Goal: Task Accomplishment & Management: Use online tool/utility

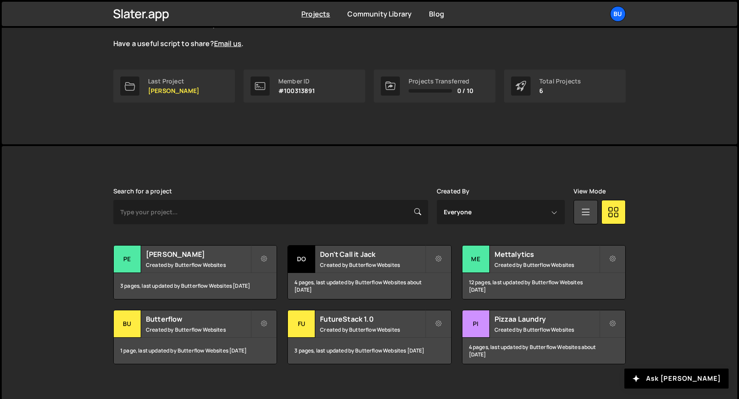
scroll to position [113, 0]
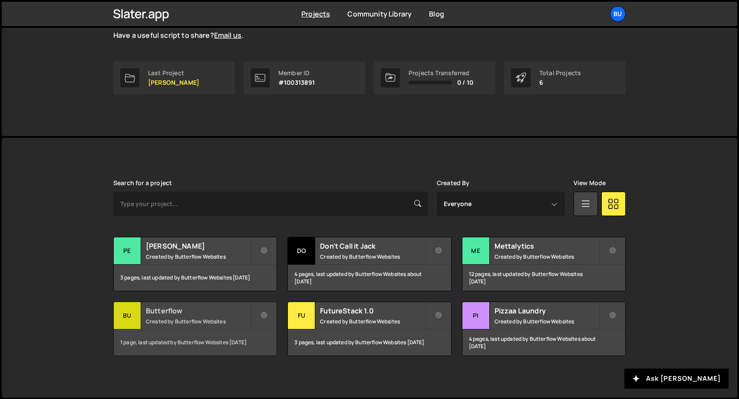
click at [188, 314] on h2 "Butterflow" at bounding box center [198, 311] width 105 height 10
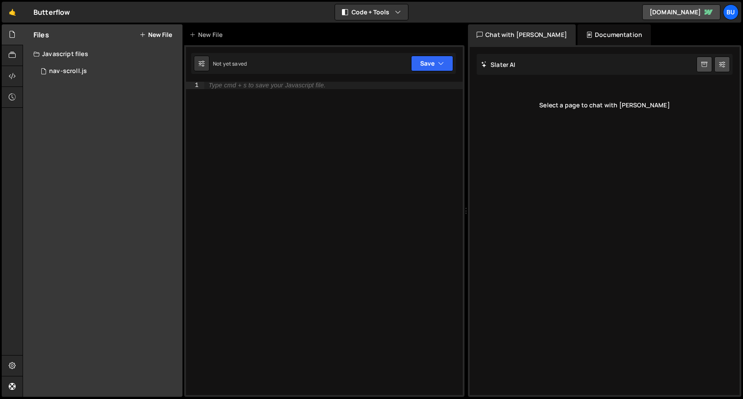
click at [155, 33] on button "New File" at bounding box center [155, 34] width 33 height 7
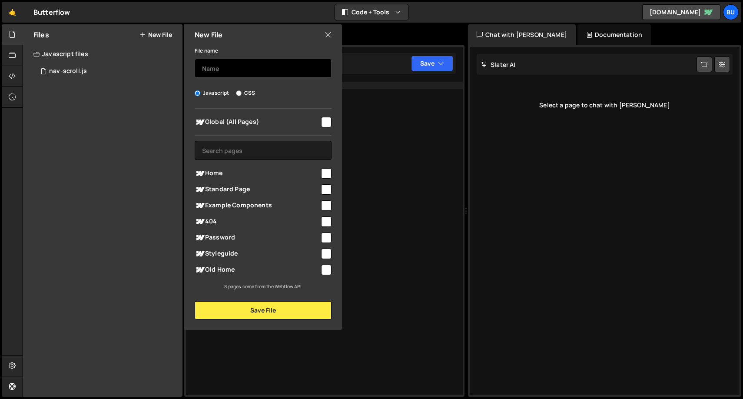
click at [255, 73] on input "text" at bounding box center [263, 68] width 137 height 19
type input "Transition"
click at [327, 120] on input "checkbox" at bounding box center [326, 122] width 10 height 10
checkbox input "true"
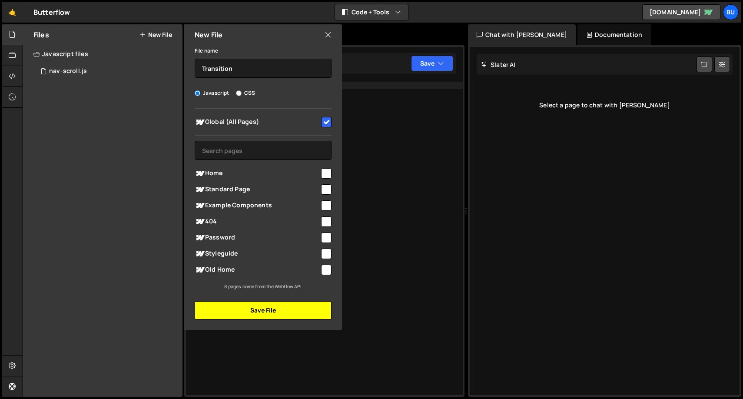
click at [259, 309] on button "Save File" at bounding box center [263, 310] width 137 height 18
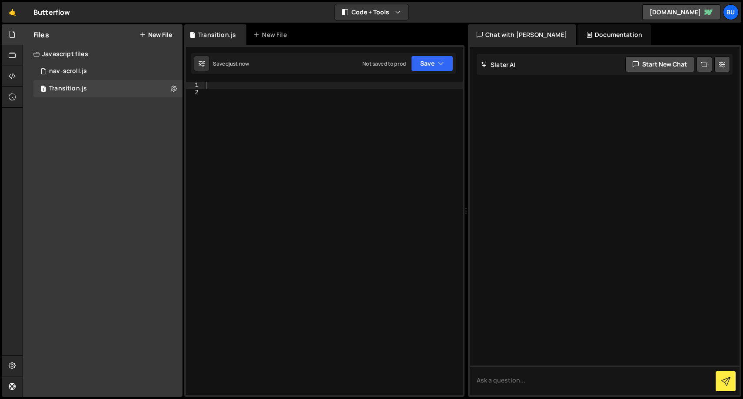
click at [269, 99] on div at bounding box center [333, 245] width 258 height 327
paste textarea "</script>"
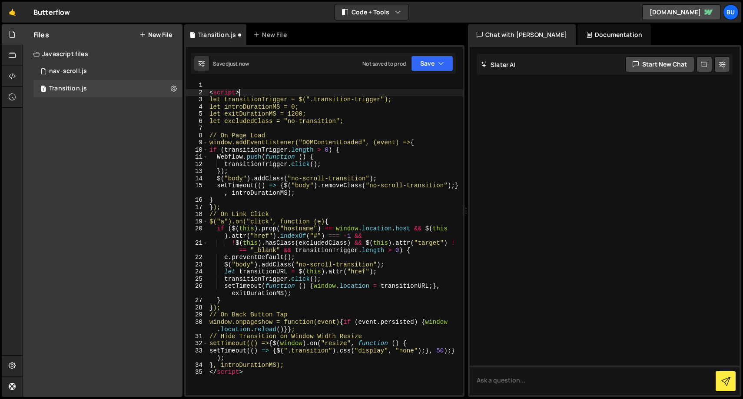
click at [254, 92] on div "< script > let transitionTrigger = $(".transition-trigger"); let introDurationM…" at bounding box center [335, 245] width 255 height 327
click at [254, 92] on div "< script > let transitionTrigger = $(".transition-trigger"); let introDurationM…" at bounding box center [335, 238] width 255 height 313
click at [254, 92] on div "< script > let transitionTrigger = $(".transition-trigger"); let introDurationM…" at bounding box center [335, 245] width 255 height 327
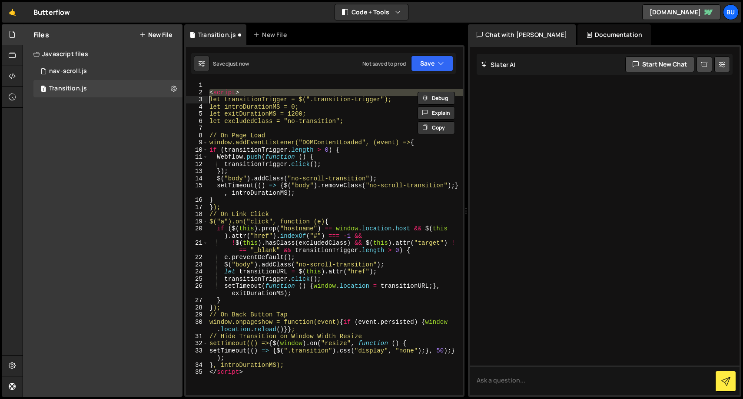
click at [254, 92] on div "< script > let transitionTrigger = $(".transition-trigger"); let introDurationM…" at bounding box center [335, 245] width 255 height 327
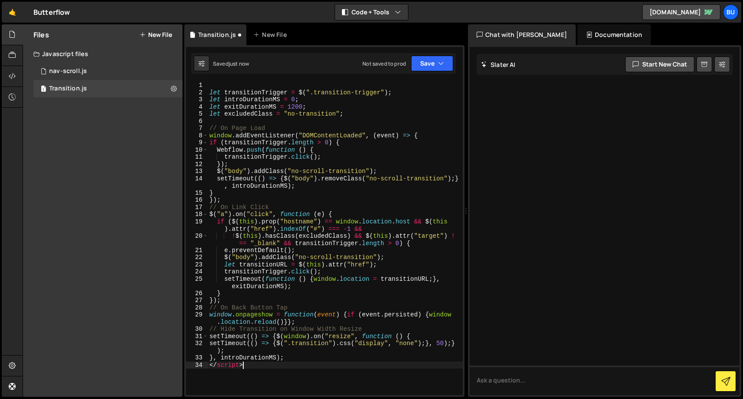
click at [243, 367] on div "let transitionTrigger = $ ( ".transition-trigger" ) ; let introDurationMS = 0 ;…" at bounding box center [335, 245] width 255 height 327
type textarea "</script>"
click at [243, 367] on div "let transitionTrigger = $ ( ".transition-trigger" ) ; let introDurationMS = 0 ;…" at bounding box center [335, 245] width 255 height 327
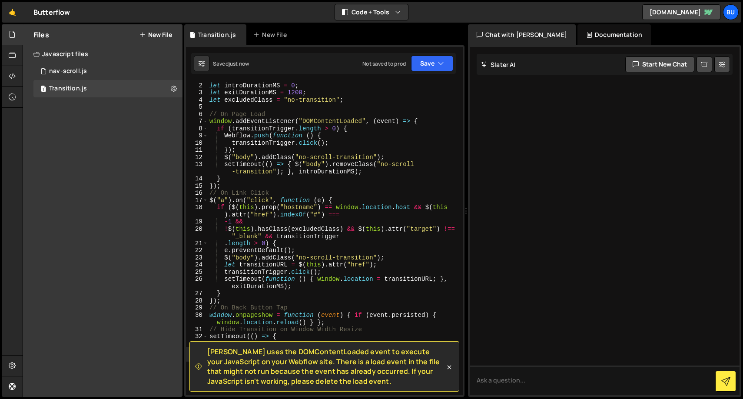
scroll to position [7, 0]
drag, startPoint x: 337, startPoint y: 385, endPoint x: 205, endPoint y: 352, distance: 135.7
click at [205, 352] on div "Slater uses the DOMContentLoaded event to execute your JavaScript on your Webfl…" at bounding box center [320, 366] width 250 height 39
copy span "Slater uses the DOMContentLoaded event to execute your JavaScript on your Webfl…"
click at [387, 177] on div "let transitionTrigger = $ ( ".transition-trigger" ) ; let introDurationMS = 0 ;…" at bounding box center [333, 238] width 251 height 327
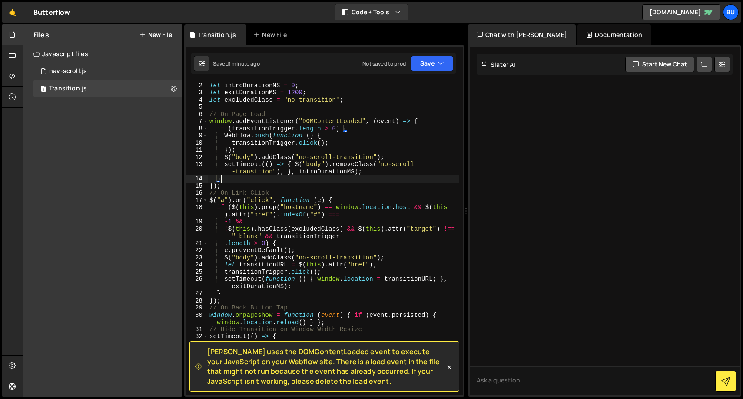
type textarea "}, introDurationMS);"
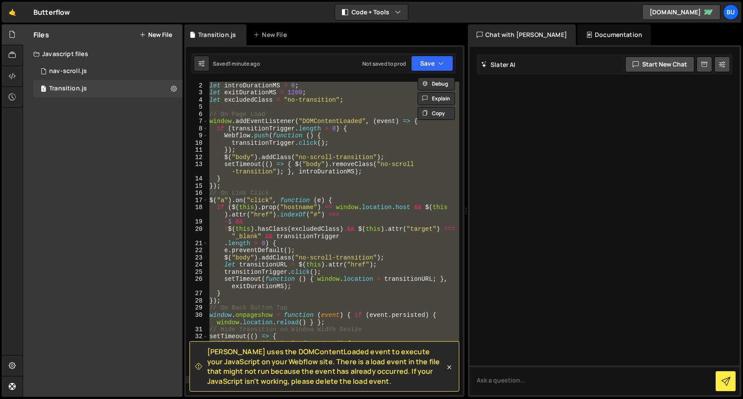
paste textarea
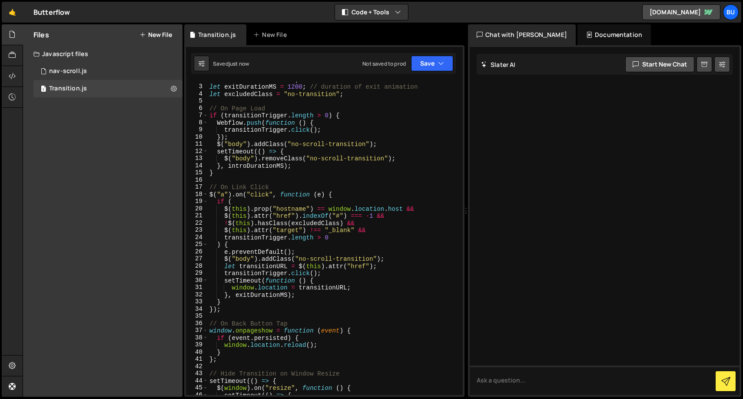
scroll to position [8, 0]
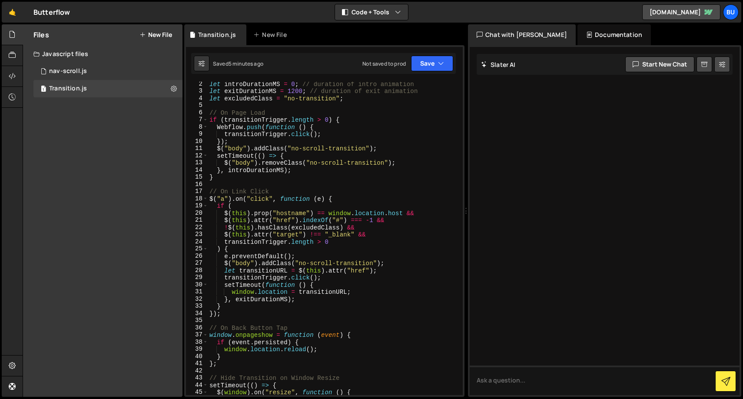
click at [371, 172] on div "let introDurationMS = 0 ; // duration of intro animation let exitDurationMS = 1…" at bounding box center [333, 243] width 251 height 327
type textarea "}, introDurationMS);"
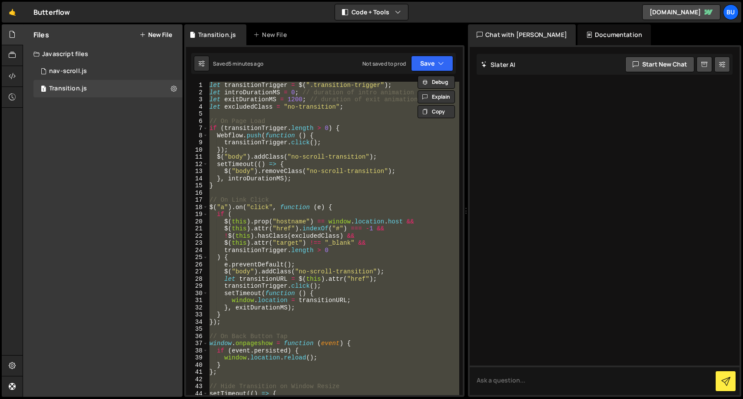
scroll to position [0, 0]
paste textarea
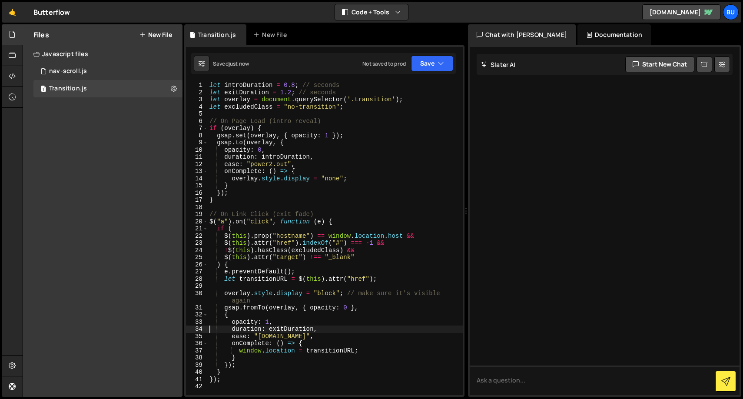
type textarea "});"
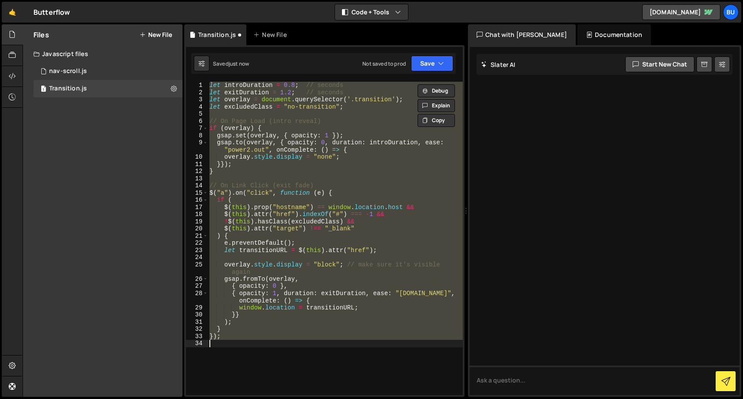
paste textarea
type textarea "}, introDurationMS);"
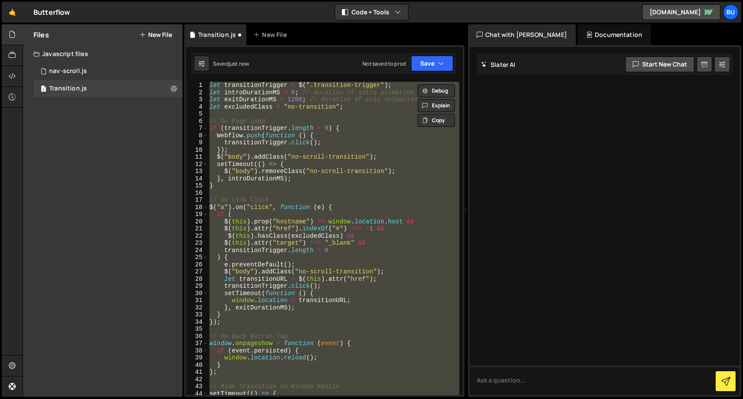
paste textarea
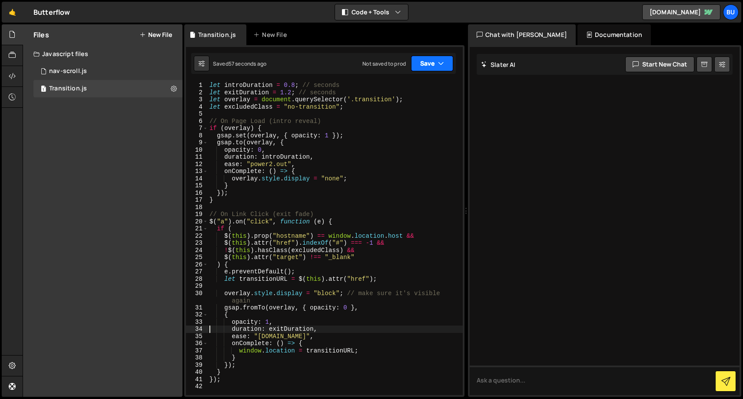
click at [442, 66] on icon "button" at bounding box center [441, 63] width 6 height 9
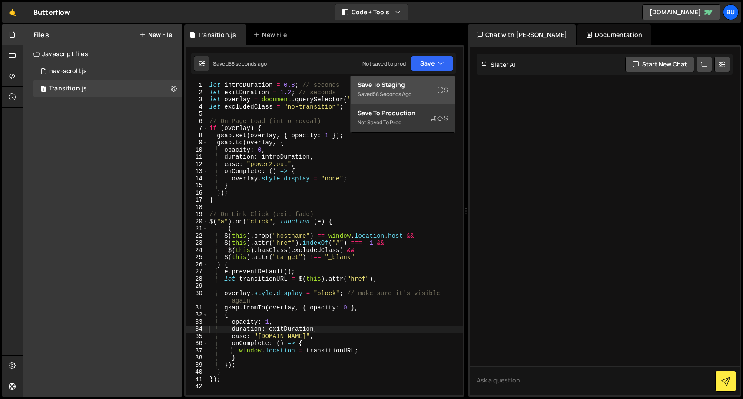
click at [420, 93] on div "Saved 58 seconds ago" at bounding box center [402, 94] width 90 height 10
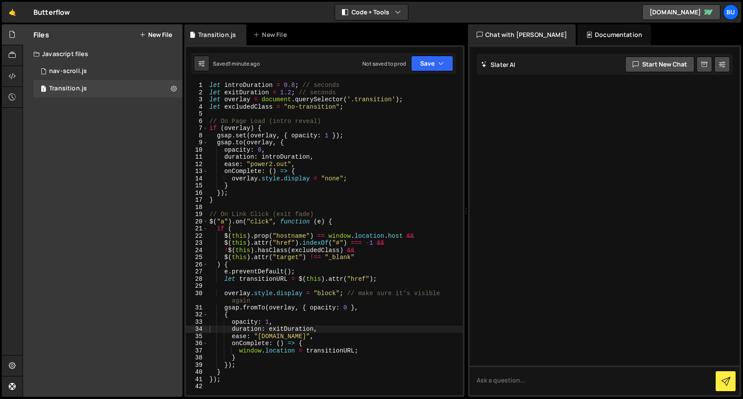
click at [248, 191] on div "let introDuration = 0.8 ; // seconds let exitDuration = 1.2 ; // seconds let ov…" at bounding box center [335, 245] width 255 height 327
type textarea "});"
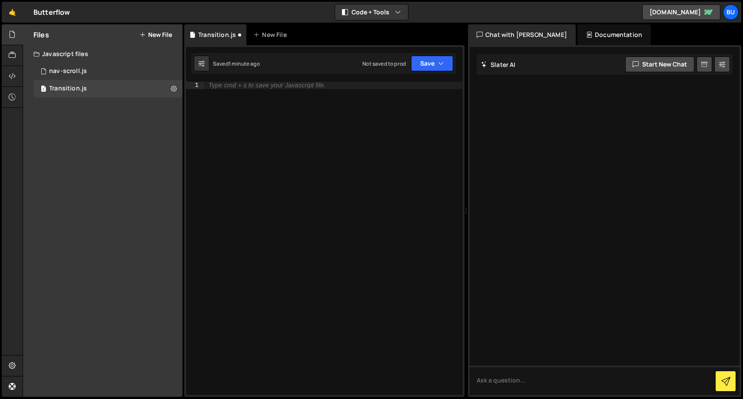
click at [424, 72] on div "Saved 1 minute ago Not saved to prod Upgrade to Edit Save Save to Staging S Sav…" at bounding box center [323, 63] width 264 height 21
click at [424, 63] on button "Save" at bounding box center [432, 64] width 42 height 16
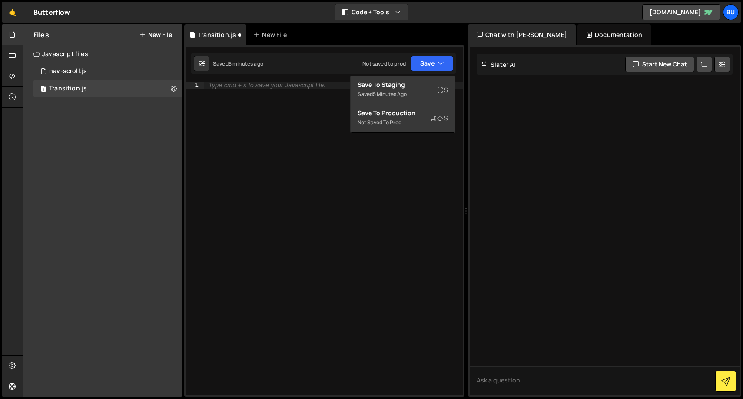
click at [244, 152] on div "Type cmd + s to save your Javascript file." at bounding box center [333, 245] width 258 height 327
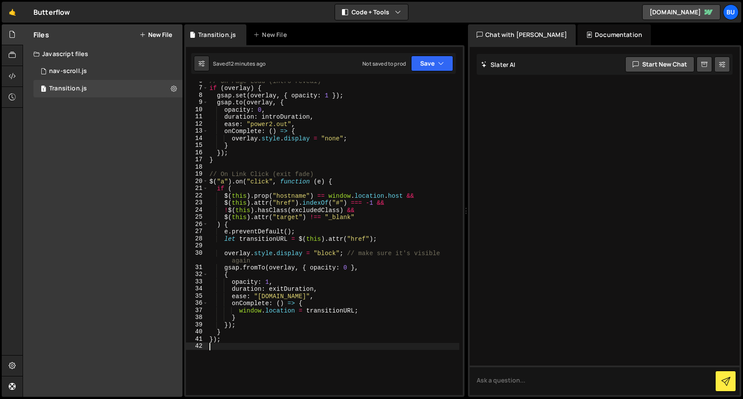
scroll to position [43, 0]
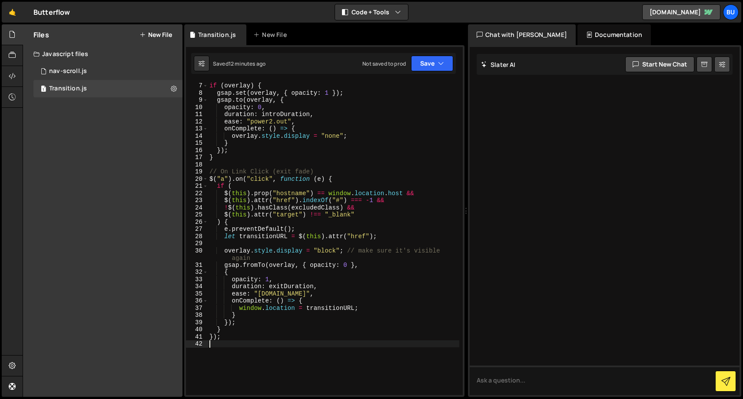
click at [290, 292] on div "// On Page Load (intro reveal) if ( overlay ) { gsap . set ( overlay , { opacit…" at bounding box center [333, 238] width 251 height 327
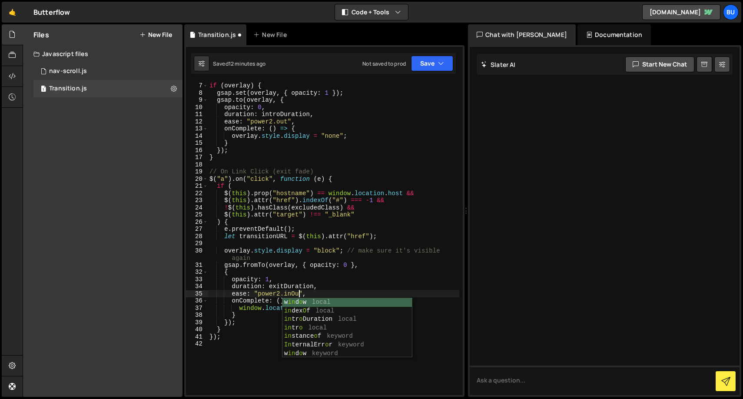
scroll to position [0, 6]
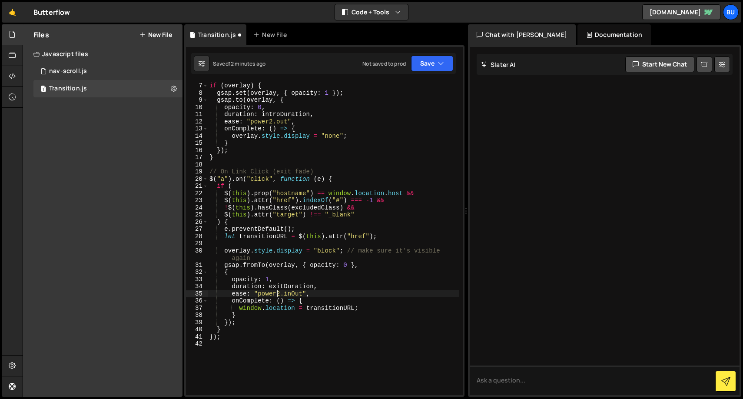
click at [277, 294] on div "// On Page Load (intro reveal) if ( overlay ) { gsap . set ( overlay , { opacit…" at bounding box center [333, 238] width 251 height 327
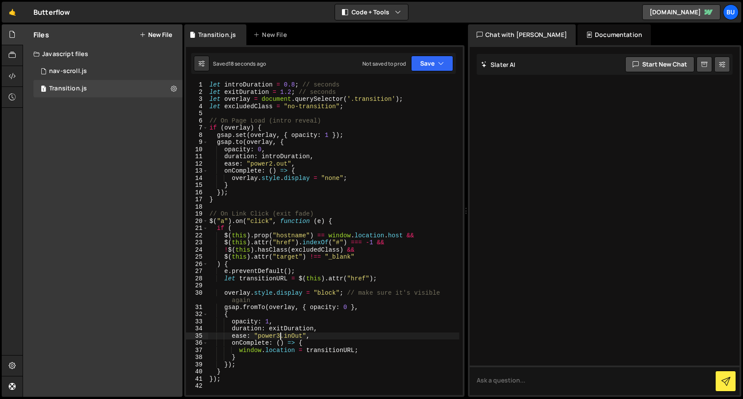
scroll to position [0, 0]
click at [273, 165] on div "let introDuration = 0.8 ; // seconds let exitDuration = 1.2 ; // seconds let ov…" at bounding box center [333, 244] width 251 height 327
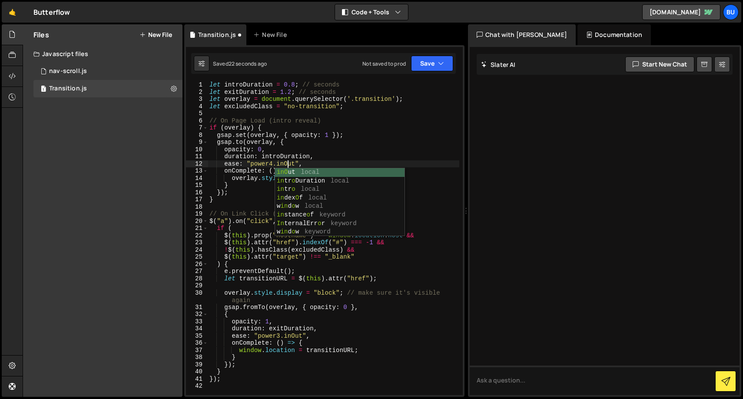
scroll to position [0, 5]
click at [291, 123] on div "let introDuration = 0.8 ; // seconds let exitDuration = 1.2 ; // seconds let ov…" at bounding box center [333, 244] width 251 height 327
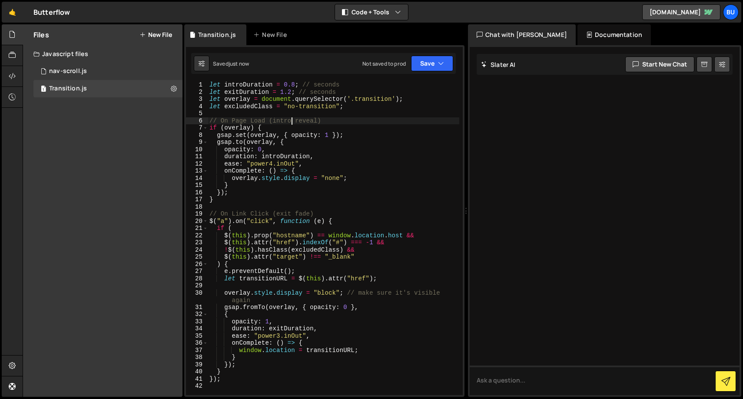
click at [295, 83] on div "let introDuration = 0.8 ; // seconds let exitDuration = 1.2 ; // seconds let ov…" at bounding box center [333, 244] width 251 height 327
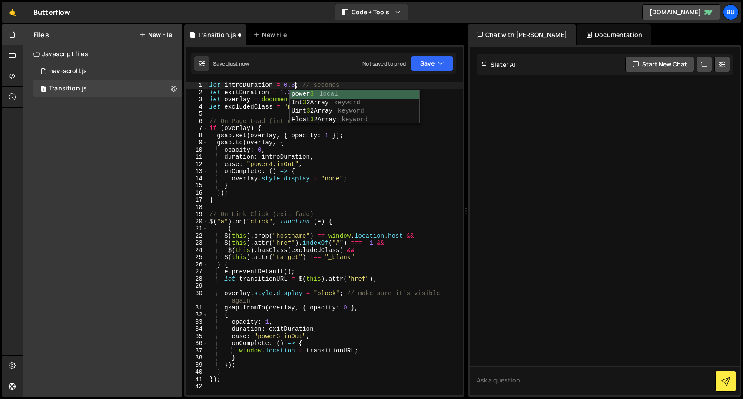
scroll to position [0, 6]
click at [283, 90] on div "let introDuration = 0.3 ; // seconds let exitDuration = 1.2 ; // seconds let ov…" at bounding box center [335, 245] width 255 height 327
click at [290, 91] on div "let introDuration = 0.3 ; // seconds let exitDuration = 1.2 ; // seconds let ov…" at bounding box center [335, 245] width 255 height 327
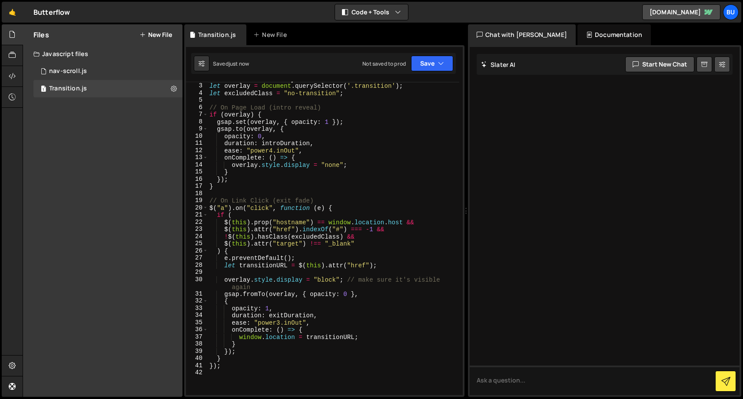
scroll to position [14, 0]
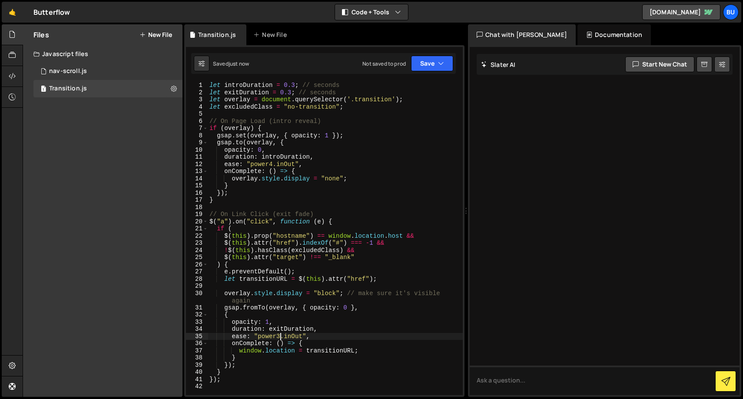
click at [281, 335] on div "let introDuration = 0.3 ; // seconds let exitDuration = 0.3 ; // seconds let ov…" at bounding box center [335, 245] width 255 height 327
click at [294, 83] on div "let introDuration = 0.3 ; // seconds let exitDuration = 0.3 ; // seconds let ov…" at bounding box center [335, 245] width 255 height 327
click at [291, 90] on div "let introDuration = 0.5 ; // seconds let exitDuration = 0.3 ; // seconds let ov…" at bounding box center [335, 245] width 255 height 327
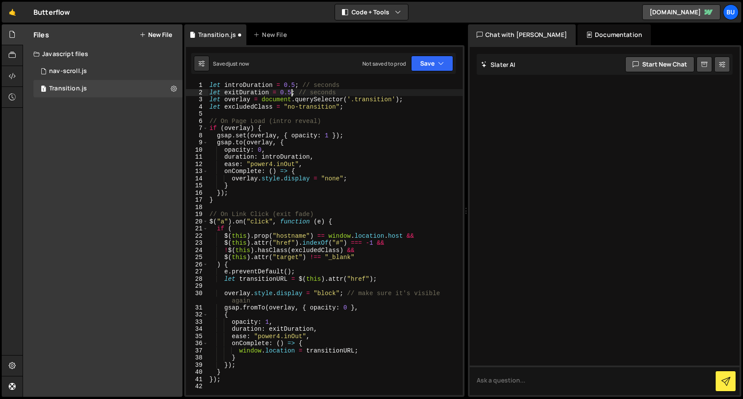
click at [295, 85] on div "let introDuration = 0.5 ; // seconds let exitDuration = 0.5 ; // seconds let ov…" at bounding box center [335, 245] width 255 height 327
click at [289, 91] on div "let introDuration = 1.25 ; // seconds let exitDuration = 0.5 ; // seconds let o…" at bounding box center [335, 245] width 255 height 327
click at [271, 108] on div "let introDuration = 1.25 ; // seconds let exitDuration = 1.25 ; // seconds let …" at bounding box center [335, 245] width 255 height 327
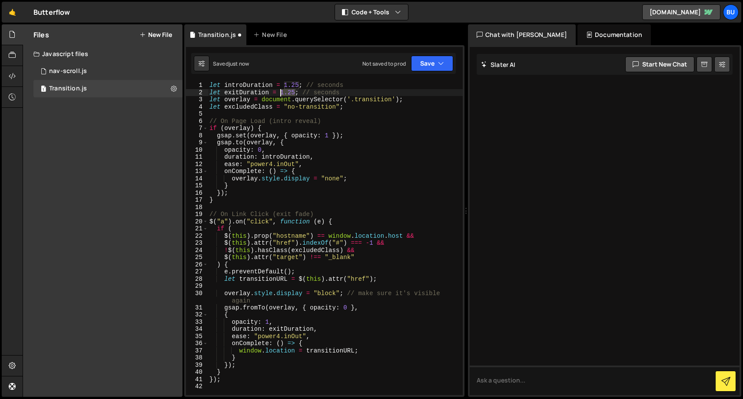
drag, startPoint x: 294, startPoint y: 93, endPoint x: 280, endPoint y: 93, distance: 14.3
click at [280, 93] on div "let introDuration = 1.25 ; // seconds let exitDuration = 1.25 ; // seconds let …" at bounding box center [335, 245] width 255 height 327
click at [263, 164] on div "let introDuration = 1.25 ; // seconds let exitDuration = 1.25 ; // seconds let …" at bounding box center [335, 245] width 255 height 327
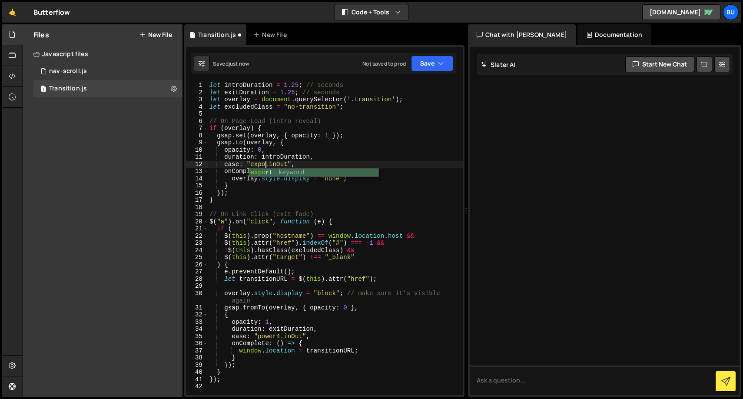
click at [260, 160] on div "let introDuration = 1.25 ; // seconds let exitDuration = 1.25 ; // seconds let …" at bounding box center [335, 245] width 255 height 327
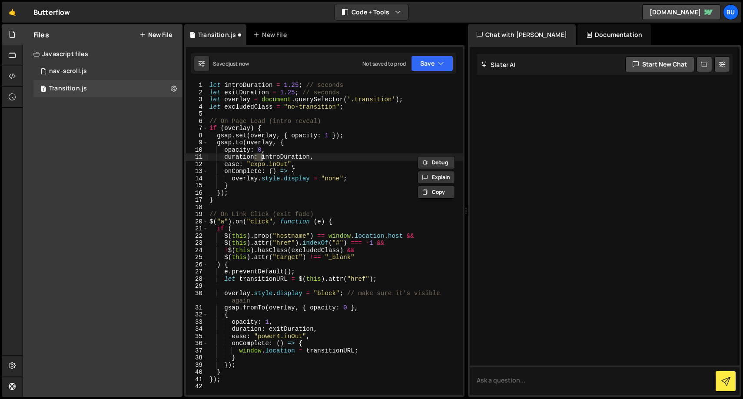
click at [255, 166] on div "let introDuration = 1.25 ; // seconds let exitDuration = 1.25 ; // seconds let …" at bounding box center [335, 245] width 255 height 327
click at [267, 339] on div "let introDuration = 1.25 ; // seconds let exitDuration = 1.25 ; // seconds let …" at bounding box center [335, 245] width 255 height 327
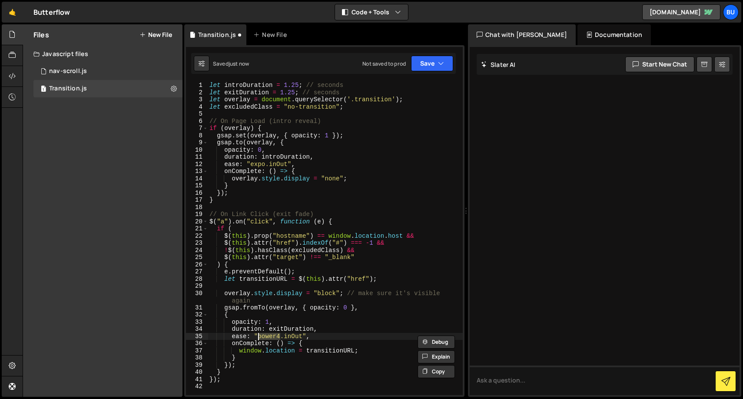
paste textarea "expo"
click at [360, 201] on div "let introDuration = 1.25 ; // seconds let exitDuration = 1.25 ; // seconds let …" at bounding box center [335, 245] width 255 height 327
click at [283, 258] on div "let introDuration = 1.25 ; // seconds let exitDuration = 1.25 ; // seconds let …" at bounding box center [335, 245] width 255 height 327
click at [278, 122] on div "let introDuration = 1.25 ; // seconds let exitDuration = 1.25 ; // seconds let …" at bounding box center [335, 245] width 255 height 327
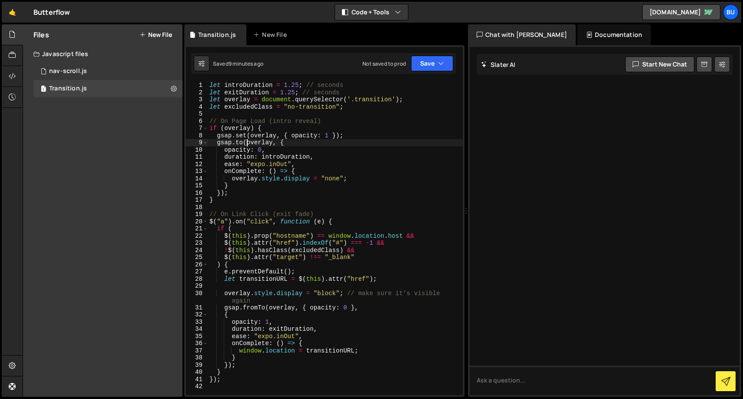
click at [248, 145] on div "let introDuration = 1.25 ; // seconds let exitDuration = 1.25 ; // seconds let …" at bounding box center [335, 245] width 255 height 327
type textarea "gsap.to(overlay, {"
click at [217, 115] on div "let introDuration = 1.25 ; // seconds let exitDuration = 1.25 ; // seconds let …" at bounding box center [335, 245] width 255 height 327
click at [337, 192] on div "let introDuration = 1.25 ; // seconds let exitDuration = 1.25 ; // seconds let …" at bounding box center [335, 245] width 255 height 327
type textarea "});"
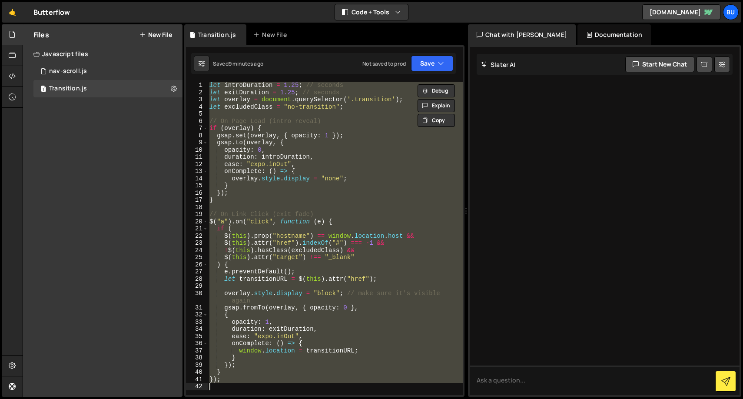
paste textarea
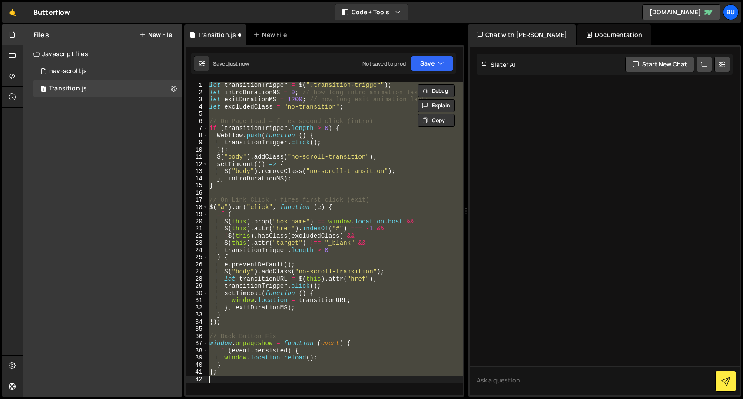
type textarea "});"
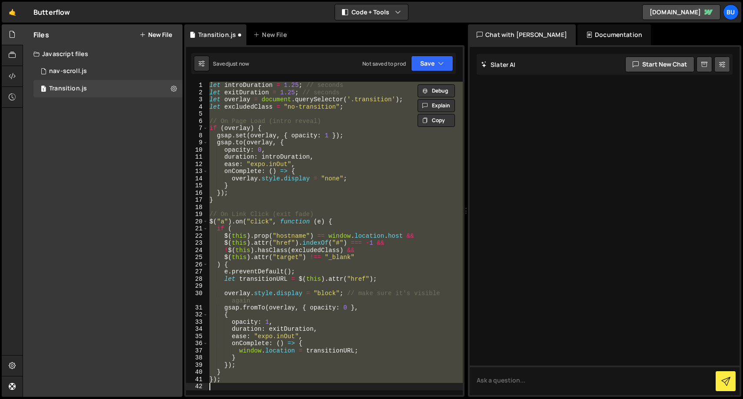
paste textarea
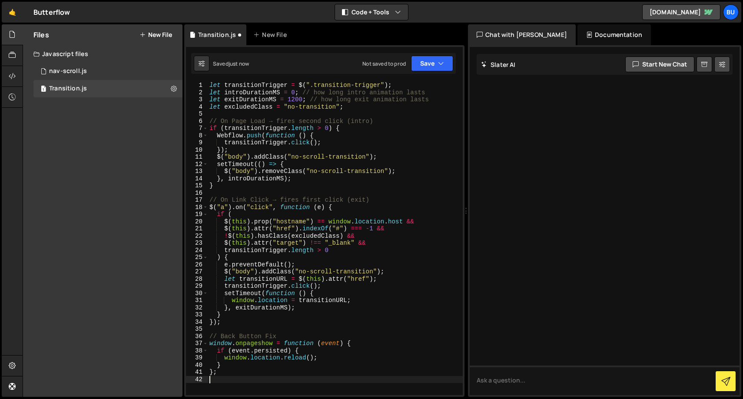
type textarea "});"
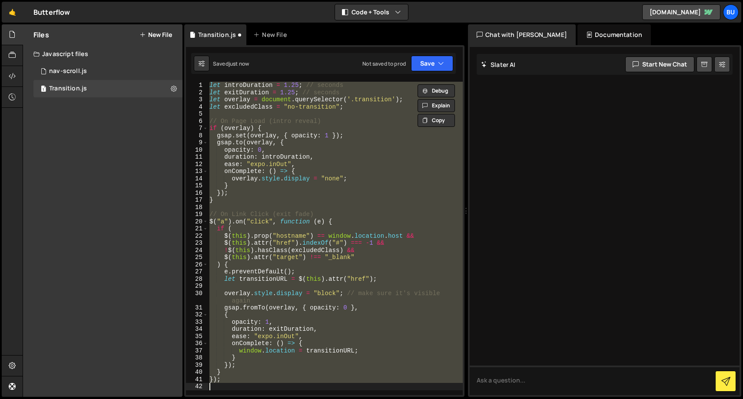
paste textarea
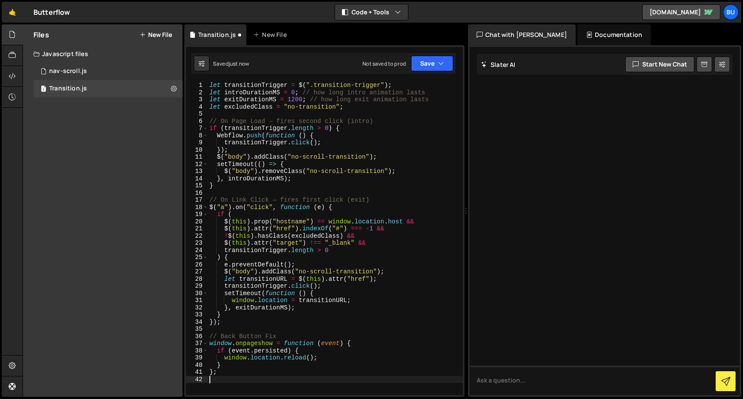
type textarea "});"
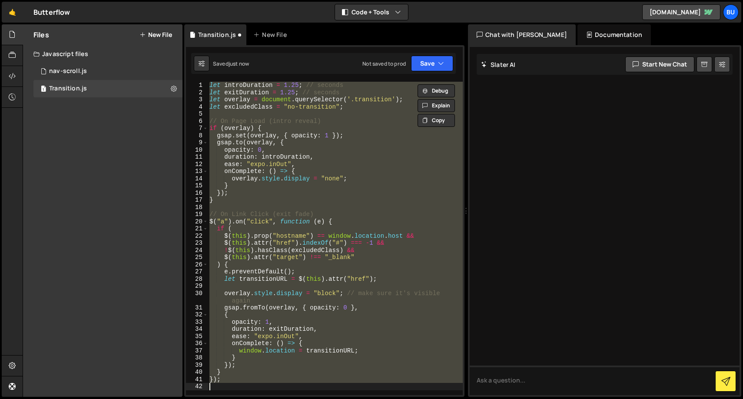
paste textarea
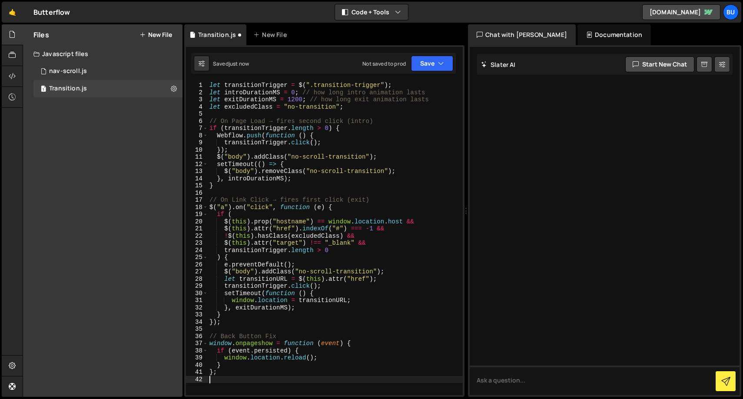
type textarea "});"
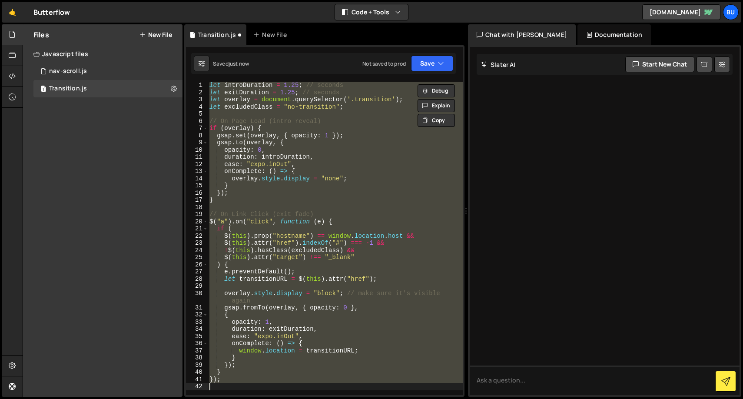
paste textarea
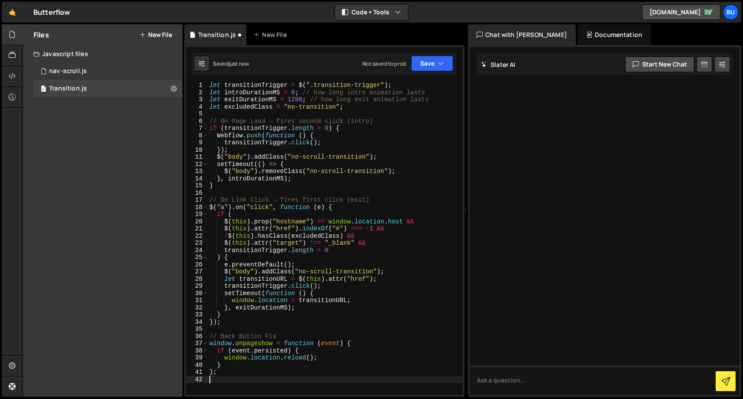
type textarea "});"
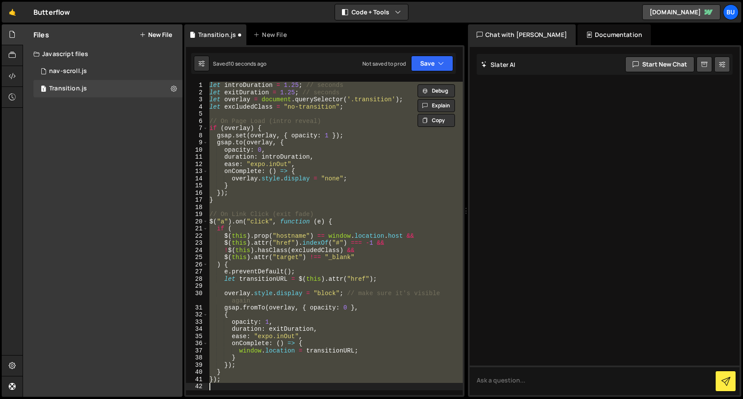
paste textarea
click at [323, 190] on div "let introDuration = 1.25 ; // seconds let exitDuration = 1.25 ; // seconds let …" at bounding box center [335, 238] width 255 height 313
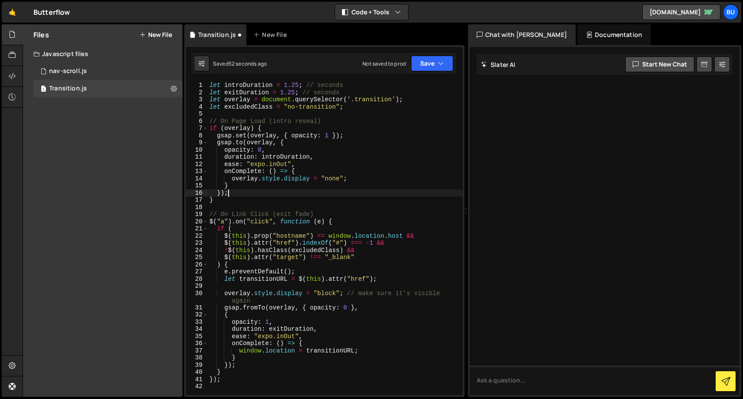
type textarea "});"
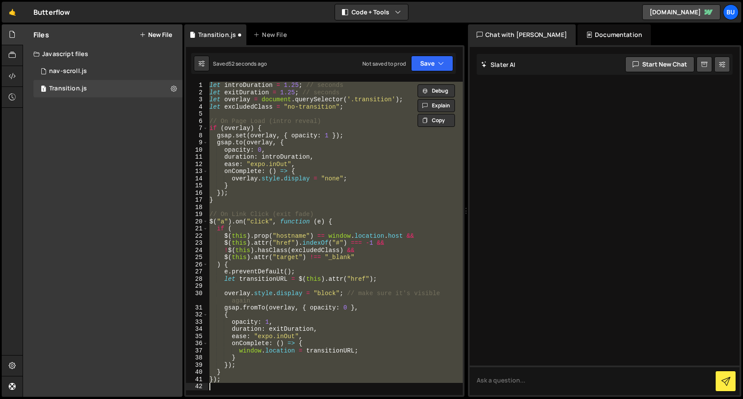
paste textarea
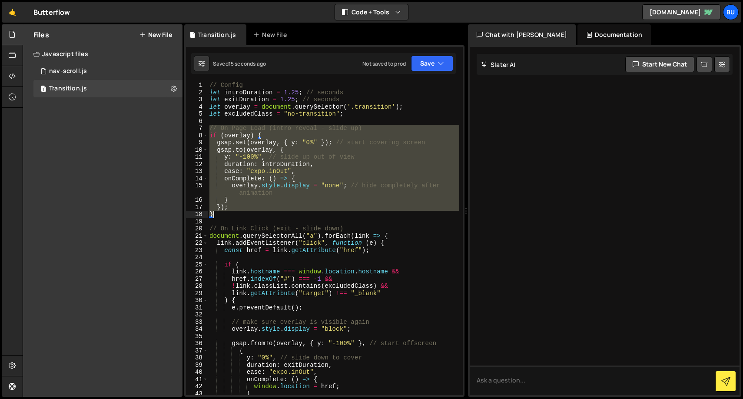
drag, startPoint x: 211, startPoint y: 127, endPoint x: 231, endPoint y: 215, distance: 89.5
click at [231, 215] on div "// Config let introDuration = 1.25 ; // seconds let exitDuration = 1.25 ; // se…" at bounding box center [333, 245] width 251 height 327
click at [408, 252] on div "// Config let introDuration = 1.25 ; // seconds let exitDuration = 1.25 ; // se…" at bounding box center [333, 245] width 251 height 327
type textarea "const href = link.getAttribute("href");"
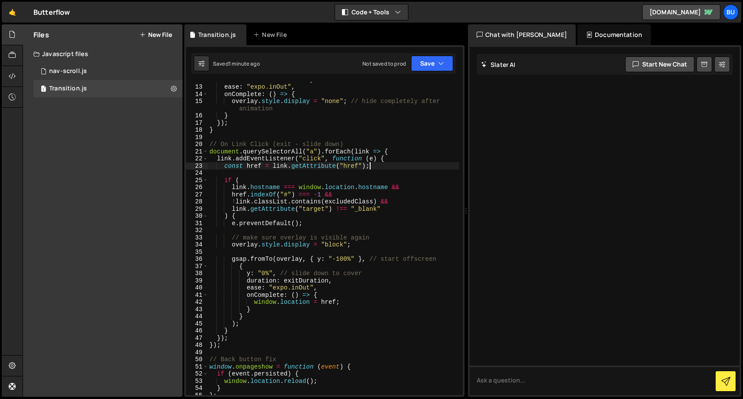
scroll to position [84, 0]
click at [374, 175] on div "duration : introDuration , ease : "expo.inOut" , onComplete : ( ) => { overlay …" at bounding box center [333, 239] width 251 height 327
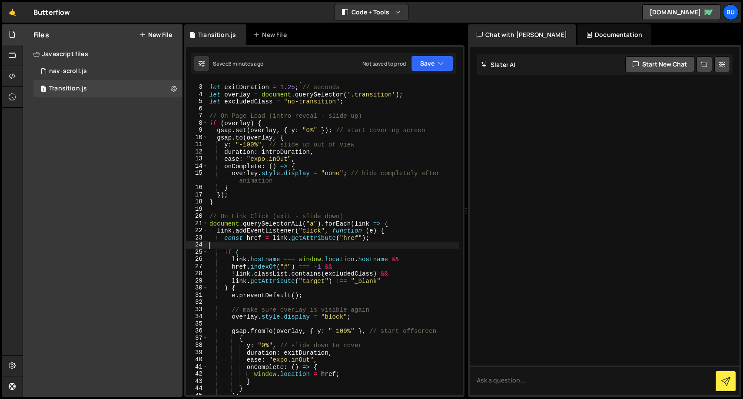
scroll to position [0, 0]
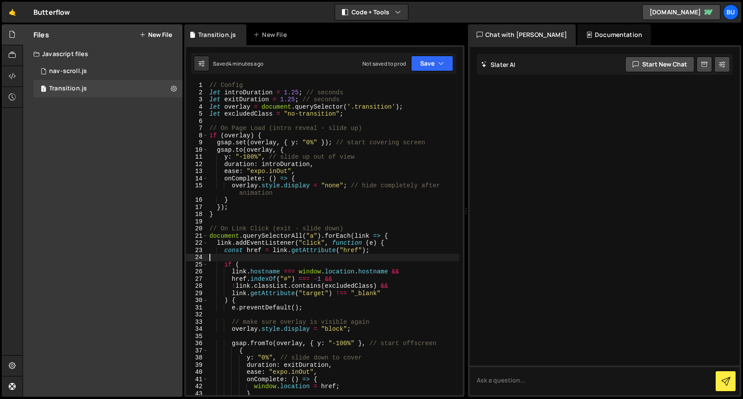
click at [294, 101] on div "// Config let introDuration = 1.25 ; // seconds let exitDuration = 1.25 ; // se…" at bounding box center [333, 245] width 251 height 327
drag, startPoint x: 298, startPoint y: 92, endPoint x: 284, endPoint y: 92, distance: 13.9
click at [284, 92] on div "// Config let introDuration = 1.25 ; // seconds let exitDuration = 0.6 ; // sec…" at bounding box center [333, 245] width 251 height 327
type textarea "let introDuration = 0.6; // seconds"
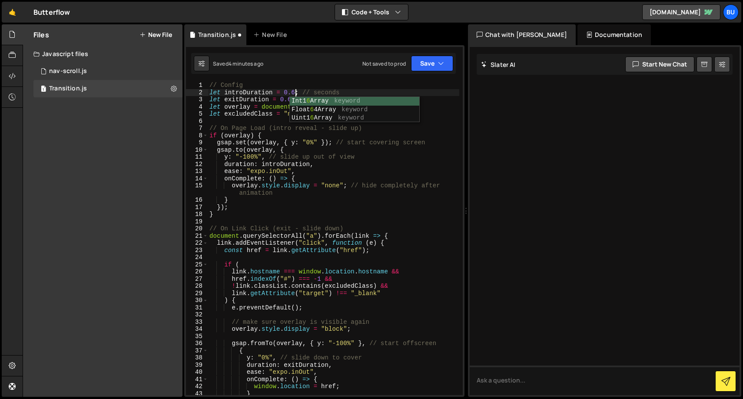
scroll to position [0, 6]
click at [307, 225] on div "// Config let introDuration = 0.6 ; // seconds let exitDuration = 0.6 ; // seco…" at bounding box center [333, 245] width 251 height 327
click at [228, 159] on div "// Config let introDuration = 0.6 ; // seconds let exitDuration = 0.6 ; // seco…" at bounding box center [333, 245] width 251 height 327
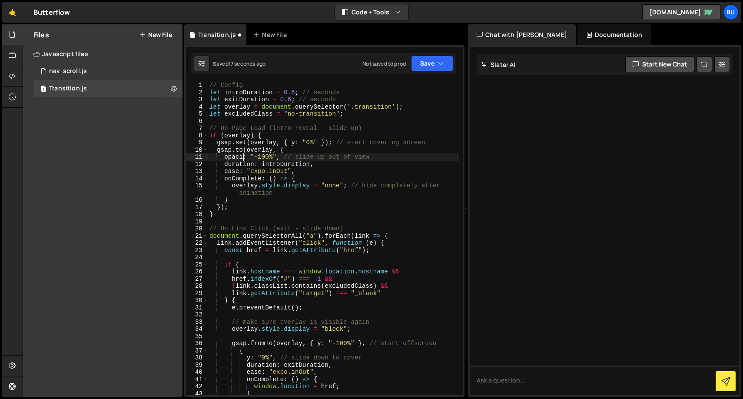
scroll to position [0, 3]
drag, startPoint x: 280, startPoint y: 157, endPoint x: 259, endPoint y: 156, distance: 21.3
click at [259, 156] on div "// Config let introDuration = 0.6 ; // seconds let exitDuration = 0.6 ; // seco…" at bounding box center [333, 245] width 251 height 327
drag, startPoint x: 264, startPoint y: 158, endPoint x: 223, endPoint y: 158, distance: 41.3
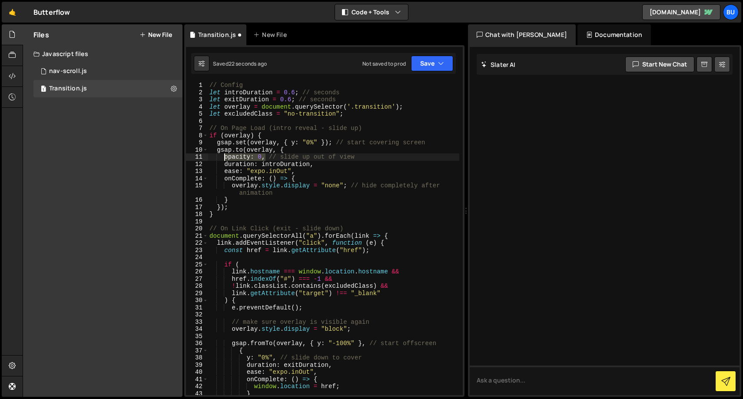
click at [223, 159] on div "// Config let introDuration = 0.6 ; // seconds let exitDuration = 0.6 ; // seco…" at bounding box center [333, 245] width 251 height 327
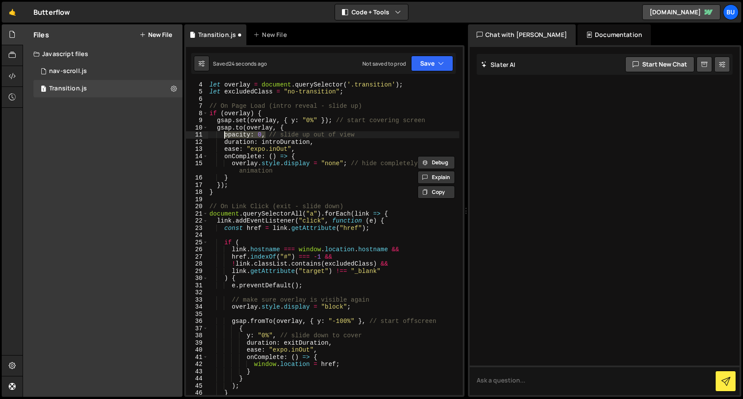
scroll to position [22, 0]
drag, startPoint x: 245, startPoint y: 336, endPoint x: 276, endPoint y: 336, distance: 30.4
click at [276, 336] on div "let overlay = document . querySelector ( '.transition' ) ; let excludedClass = …" at bounding box center [333, 244] width 251 height 327
paste textarea "opacity: 0"
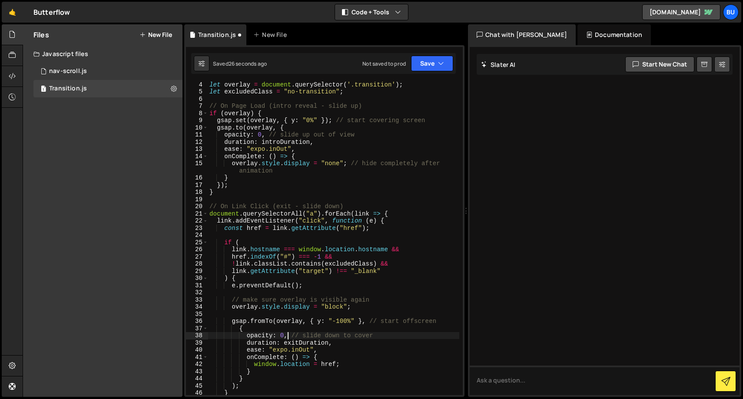
click at [281, 335] on div "let overlay = document . querySelector ( '.transition' ) ; let excludedClass = …" at bounding box center [333, 244] width 251 height 327
click at [367, 356] on div "let overlay = document . querySelector ( '.transition' ) ; let excludedClass = …" at bounding box center [333, 244] width 251 height 327
click at [256, 149] on div "let overlay = document . querySelector ( '.transition' ) ; let excludedClass = …" at bounding box center [333, 244] width 251 height 327
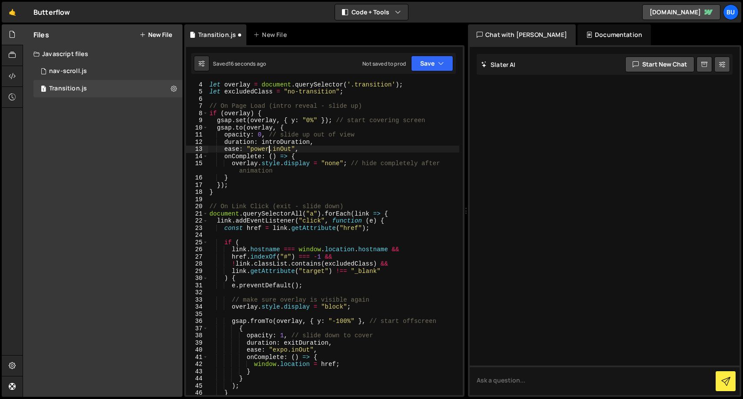
scroll to position [0, 4]
drag, startPoint x: 295, startPoint y: 148, endPoint x: 251, endPoint y: 150, distance: 44.8
click at [251, 150] on div "let overlay = document . querySelector ( '.transition' ) ; let excludedClass = …" at bounding box center [333, 244] width 251 height 327
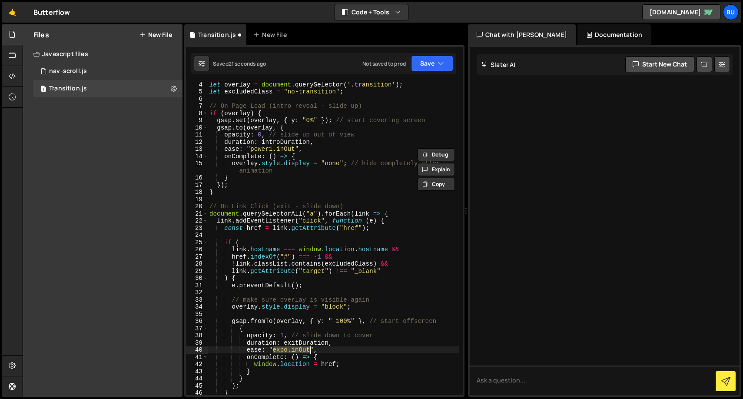
drag, startPoint x: 272, startPoint y: 348, endPoint x: 309, endPoint y: 348, distance: 36.9
click at [309, 348] on div "let overlay = document . querySelector ( '.transition' ) ; let excludedClass = …" at bounding box center [333, 244] width 251 height 327
paste textarea "power1"
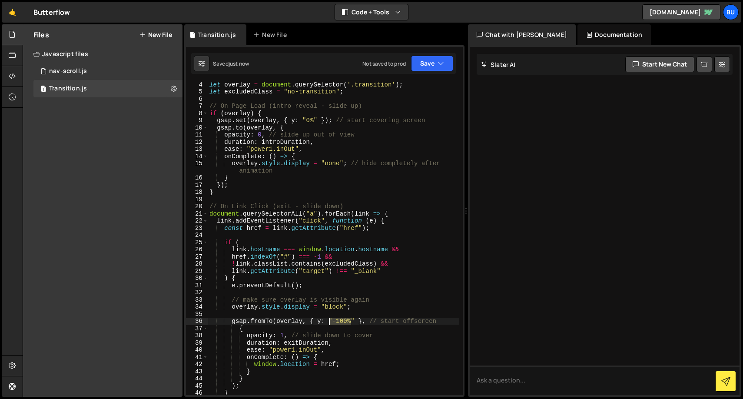
drag, startPoint x: 351, startPoint y: 321, endPoint x: 329, endPoint y: 321, distance: 22.1
click at [329, 321] on div "let overlay = document . querySelector ( '.transition' ) ; let excludedClass = …" at bounding box center [333, 244] width 251 height 327
click at [320, 322] on div "let overlay = document . querySelector ( '.transition' ) ; let excludedClass = …" at bounding box center [333, 244] width 251 height 327
drag, startPoint x: 377, startPoint y: 322, endPoint x: 352, endPoint y: 321, distance: 25.2
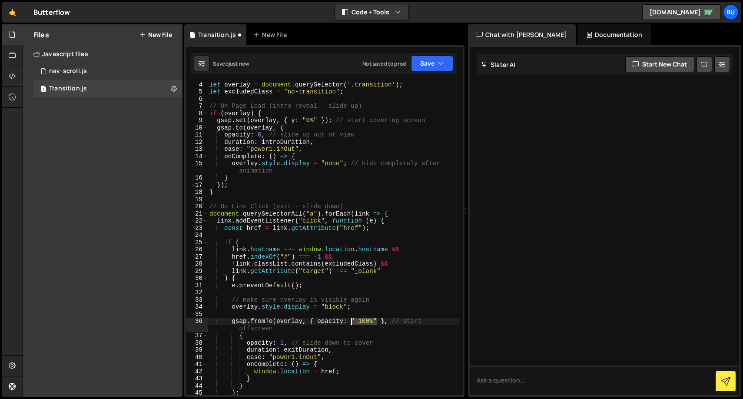
click at [352, 321] on div "let overlay = document . querySelector ( '.transition' ) ; let excludedClass = …" at bounding box center [333, 244] width 251 height 327
type textarea "gsap.fromTo(overlay, { opacity: 0 }, // start offscreen"
click at [350, 312] on div "let overlay = document . querySelector ( '.transition' ) ; let excludedClass = …" at bounding box center [333, 244] width 251 height 327
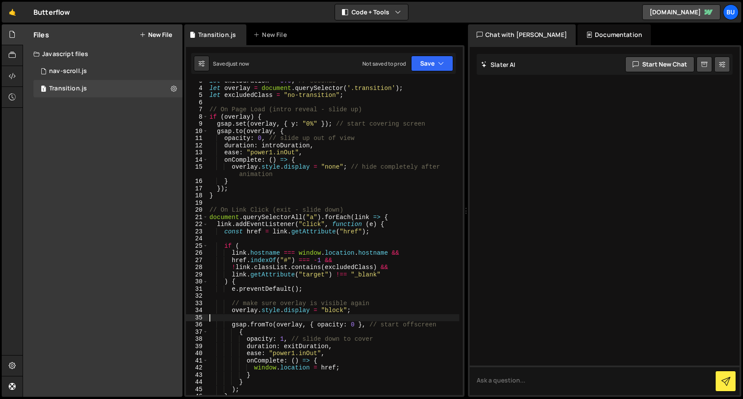
scroll to position [18, 0]
click at [295, 124] on div "let exitDuration = 0.6 ; // seconds let overlay = document . querySelector ( '.…" at bounding box center [333, 241] width 251 height 327
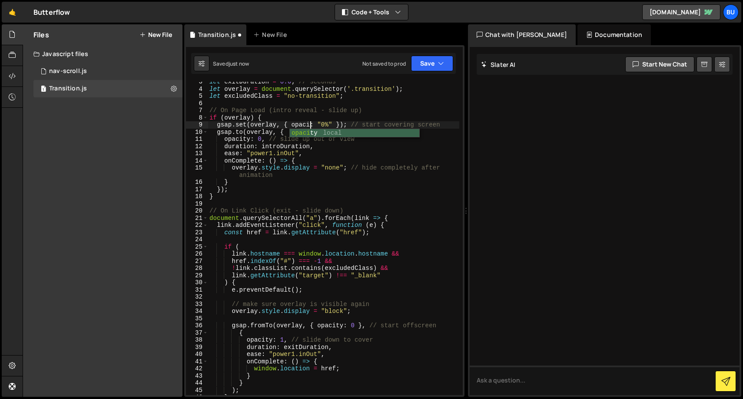
scroll to position [0, 7]
drag, startPoint x: 341, startPoint y: 124, endPoint x: 324, endPoint y: 124, distance: 16.9
click at [324, 124] on div "let exitDuration = 0.6 ; // seconds let overlay = document . querySelector ( '.…" at bounding box center [333, 241] width 251 height 327
click at [279, 145] on div "let exitDuration = 0.6 ; // seconds let overlay = document . querySelector ( '.…" at bounding box center [333, 241] width 251 height 327
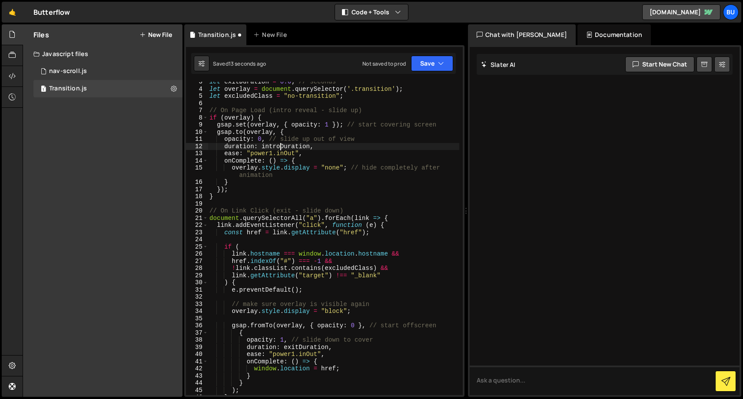
scroll to position [0, 7]
click at [340, 161] on div "let exitDuration = 0.6 ; // seconds let overlay = document . querySelector ( '.…" at bounding box center [333, 241] width 251 height 327
type textarea "onComplete: () => {"
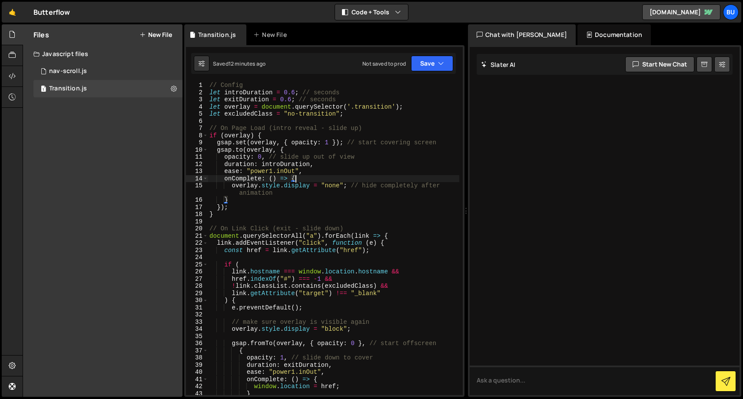
scroll to position [0, 0]
